Goal: Task Accomplishment & Management: Complete application form

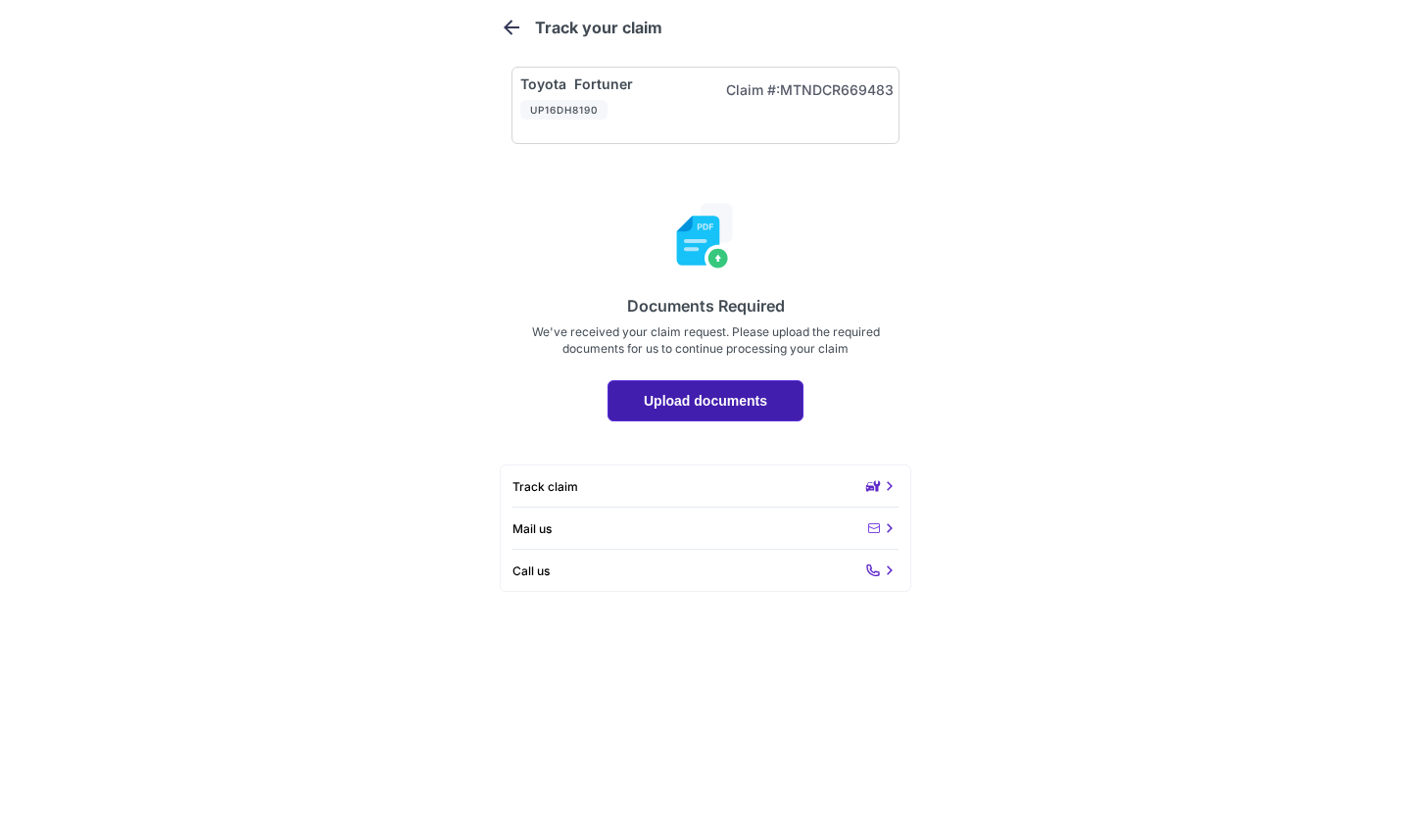
click at [696, 399] on p "Upload documents" at bounding box center [705, 401] width 163 height 16
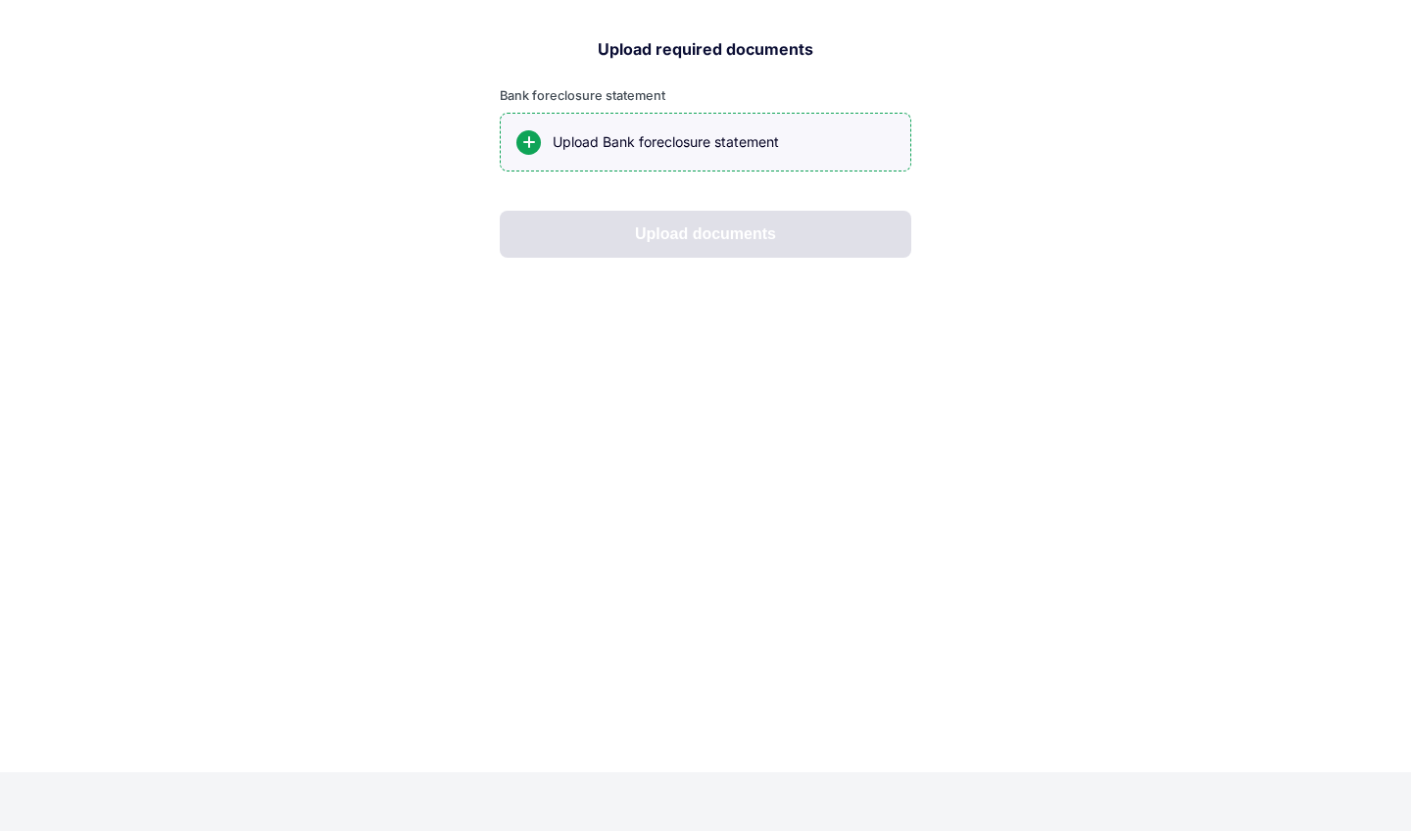
click at [530, 140] on div at bounding box center [528, 142] width 24 height 24
click at [0, 0] on input "Upload Bank foreclosure statement" at bounding box center [0, 0] width 0 height 0
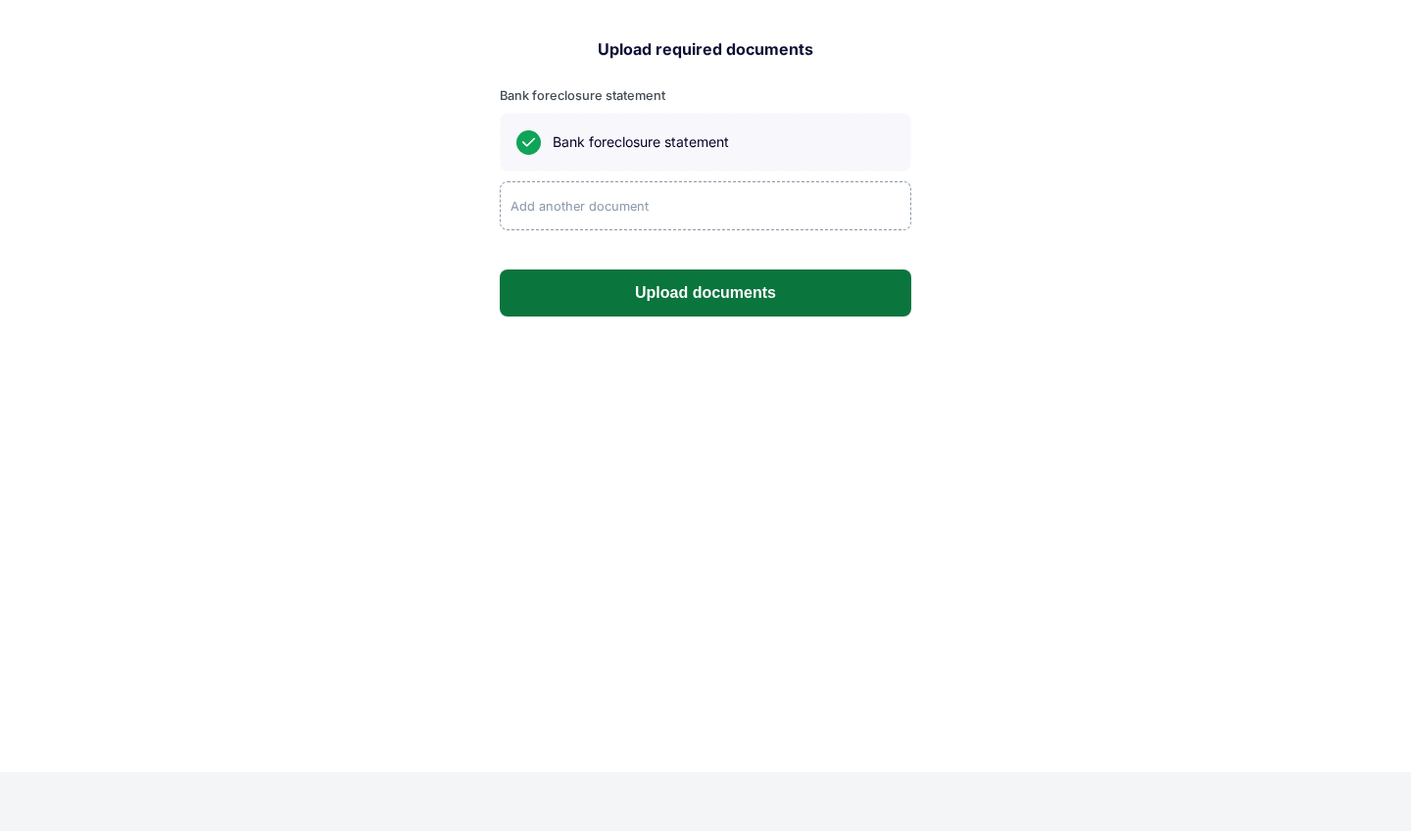
click at [717, 294] on button "Upload documents" at bounding box center [705, 292] width 411 height 47
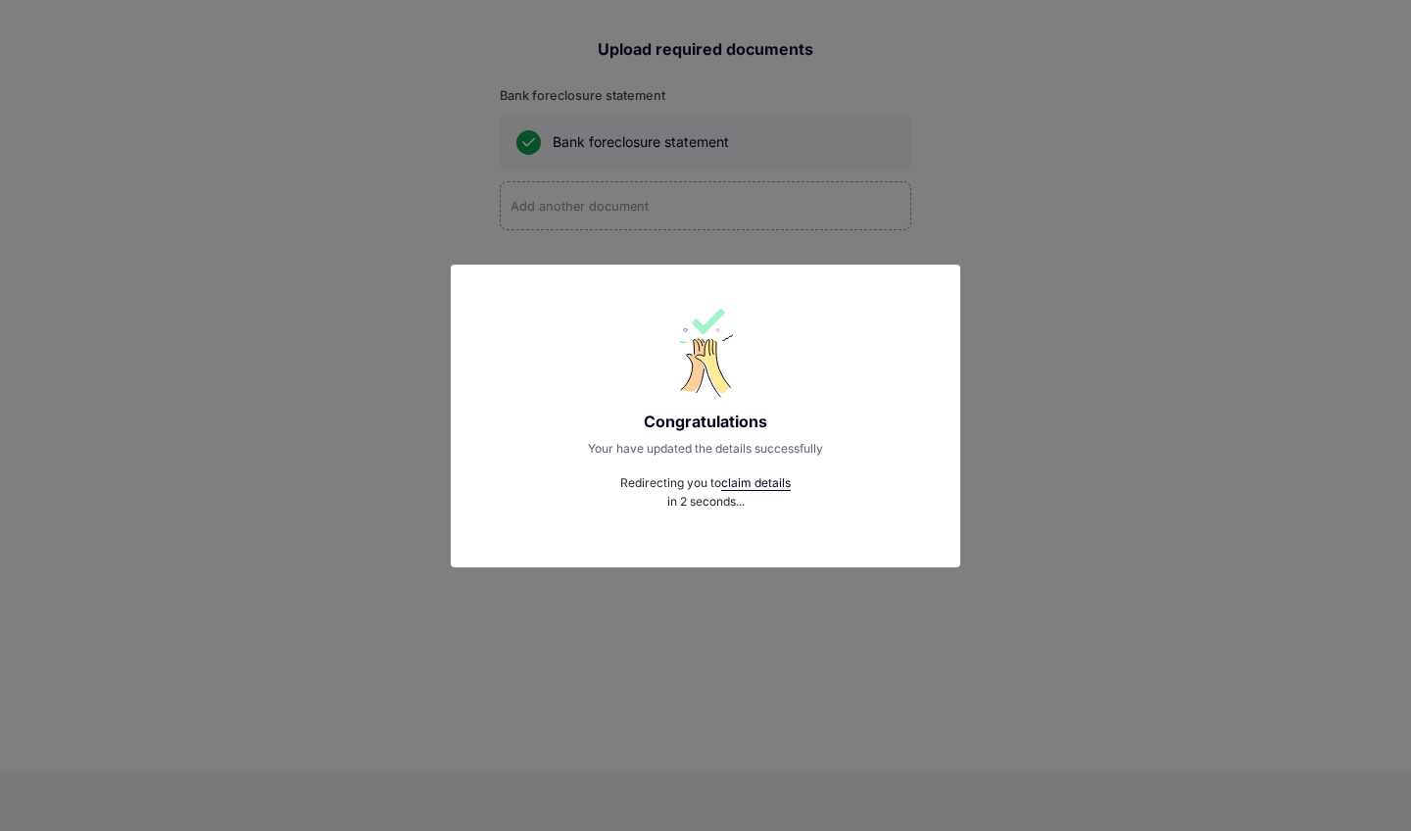
drag, startPoint x: 720, startPoint y: 270, endPoint x: 1205, endPoint y: 323, distance: 487.8
click at [1205, 323] on div "Congratulations Your have updated the details successfully Redirecting you to c…" at bounding box center [705, 415] width 1411 height 831
